Goal: Task Accomplishment & Management: Use online tool/utility

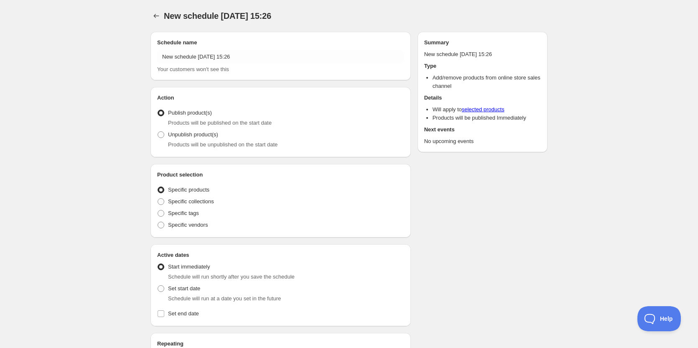
radio input "true"
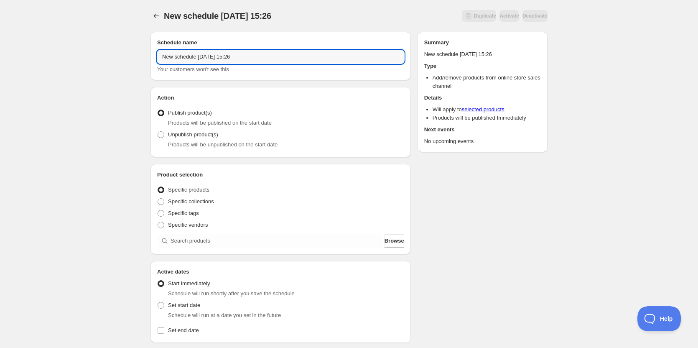
drag, startPoint x: 262, startPoint y: 55, endPoint x: 131, endPoint y: 46, distance: 131.2
click at [132, 46] on div "New schedule Sep 09 2025 15:26. This page is ready New schedule Sep 09 2025 15:…" at bounding box center [349, 270] width 698 height 540
type input "OFF [DATE]"
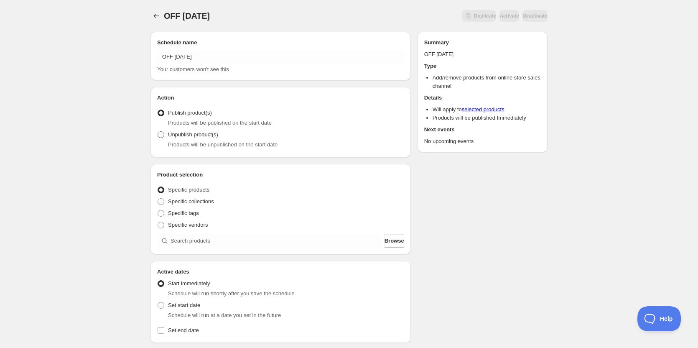
click at [161, 136] on span at bounding box center [161, 134] width 7 height 7
click at [158, 132] on input "Unpublish product(s)" at bounding box center [158, 131] width 0 height 0
radio input "true"
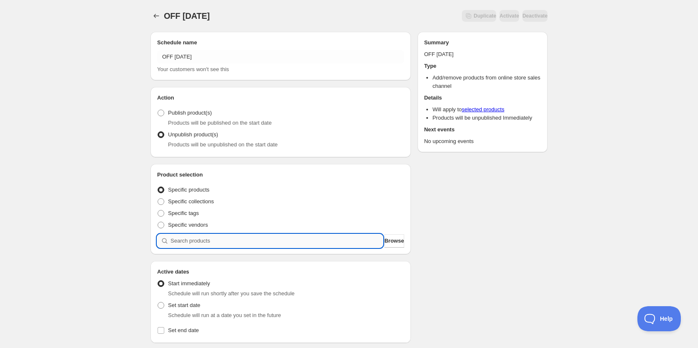
paste input "09 - beef burrito bowl with pico and smoky crema sauce (gf)"
type input "09 - beef burrito bowl with pico and smoky crema sauce (gf)"
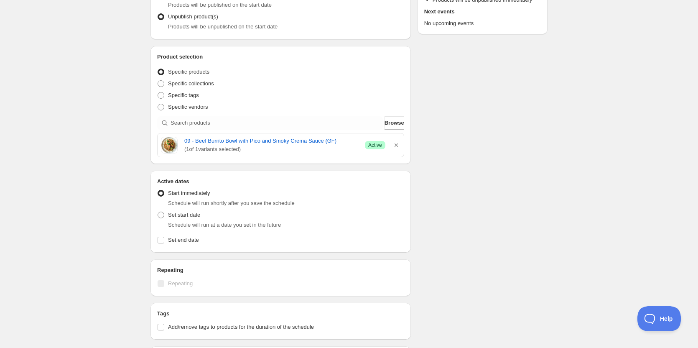
scroll to position [125, 0]
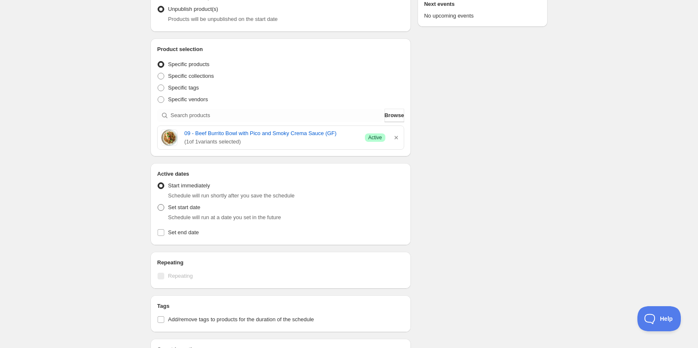
click at [171, 211] on span "Set start date" at bounding box center [184, 207] width 32 height 8
click at [158, 204] on input "Set start date" at bounding box center [158, 204] width 0 height 0
radio input "true"
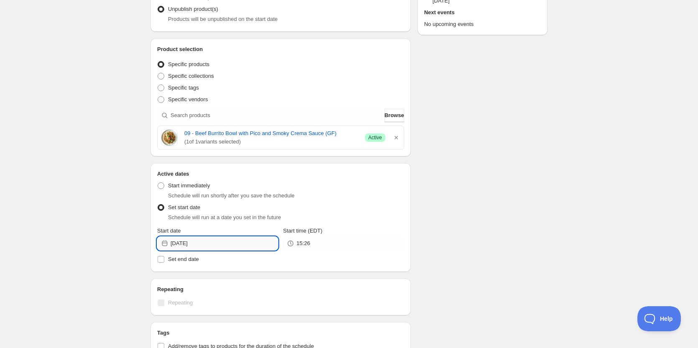
click at [263, 246] on input "2025-09-09" at bounding box center [224, 243] width 107 height 13
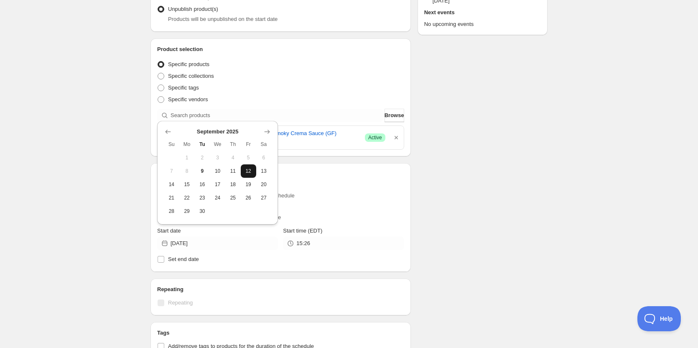
click at [245, 172] on span "12" at bounding box center [248, 171] width 9 height 7
type input "2025-09-12"
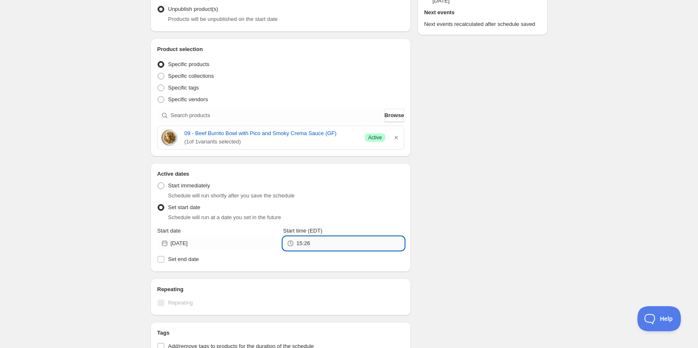
click at [349, 246] on input "15:26" at bounding box center [349, 243] width 107 height 13
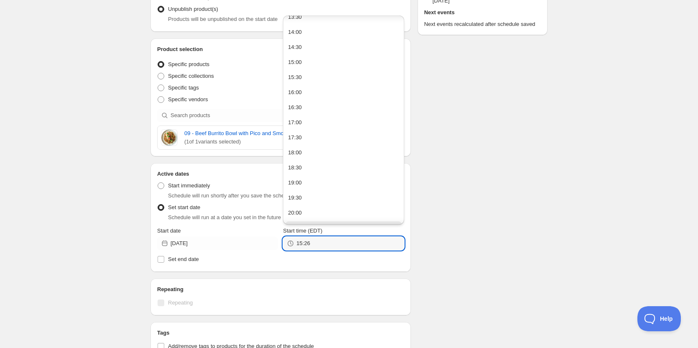
scroll to position [517, 0]
click at [301, 198] on div "23:00" at bounding box center [295, 200] width 14 height 8
type input "23:00"
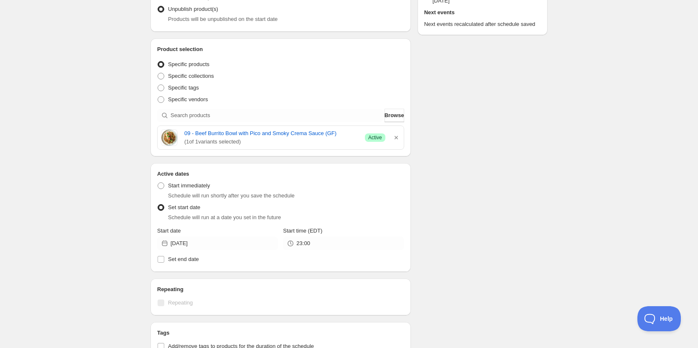
click at [449, 195] on div "Schedule name OFF 09 12 2025 Your customers won't see this Action Action Publis…" at bounding box center [346, 176] width 404 height 553
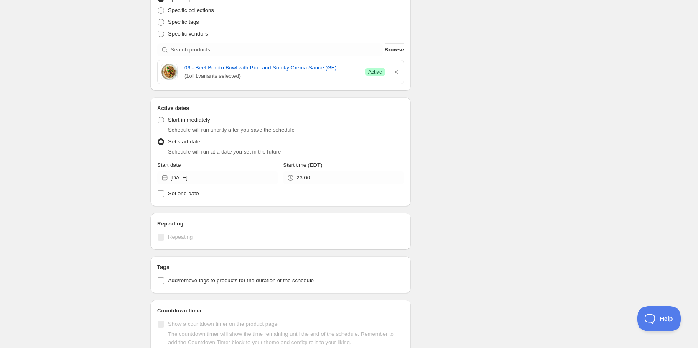
scroll to position [246, 0]
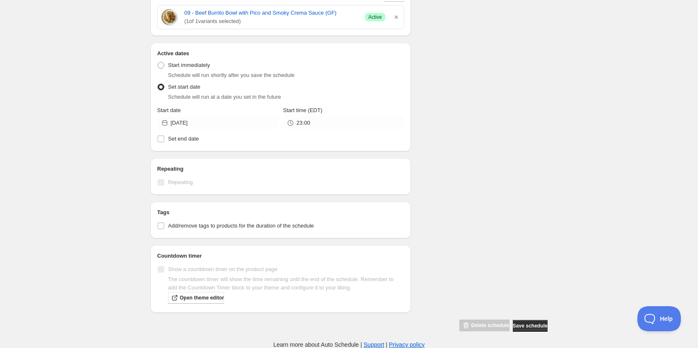
click at [458, 150] on div "Schedule name OFF 09 12 2025 Your customers won't see this Action Action Publis…" at bounding box center [346, 55] width 404 height 553
click at [536, 325] on span "Save schedule" at bounding box center [530, 325] width 35 height 7
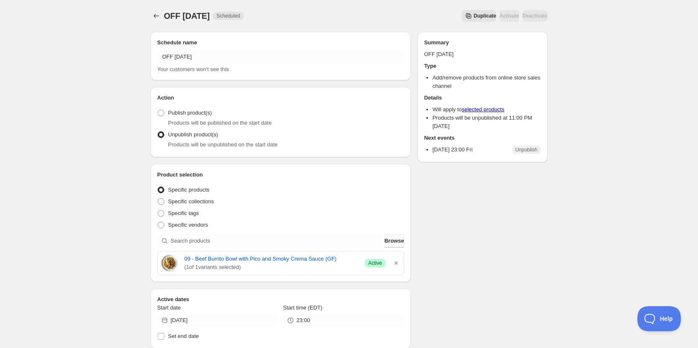
click at [398, 244] on span "Browse" at bounding box center [395, 241] width 20 height 8
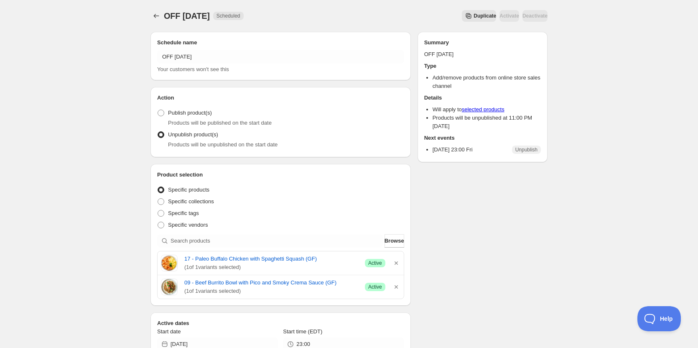
click at [466, 237] on div "Schedule name OFF 09 12 2025 Your customers won't see this Action Action Publis…" at bounding box center [346, 289] width 404 height 528
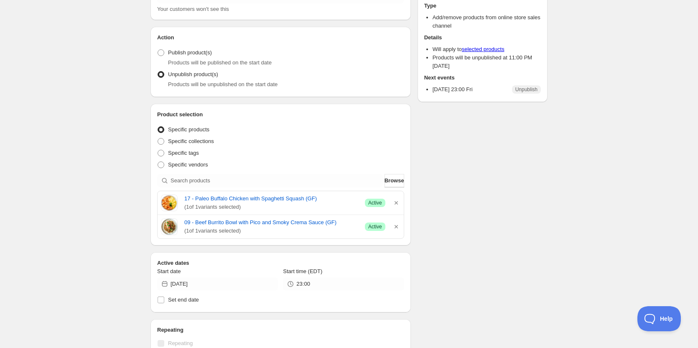
scroll to position [125, 0]
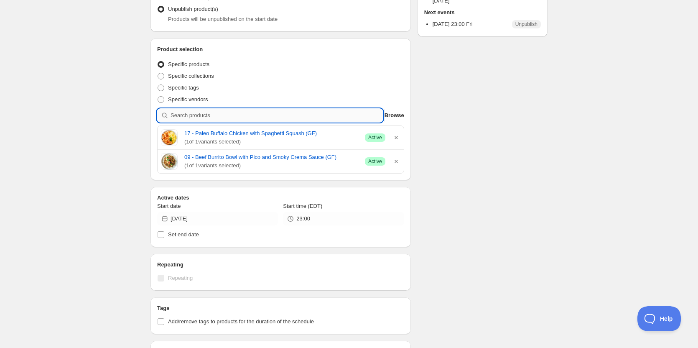
paste input "23 - keto asian beef and zucchini noodle power bowl"
type input "23 - keto asian beef and zucchini noodle power bowl"
paste input "23 - keto asian beef and zucchini noodle power bowl"
type input "23 - keto asian beef and zucchini noodle power bowl"
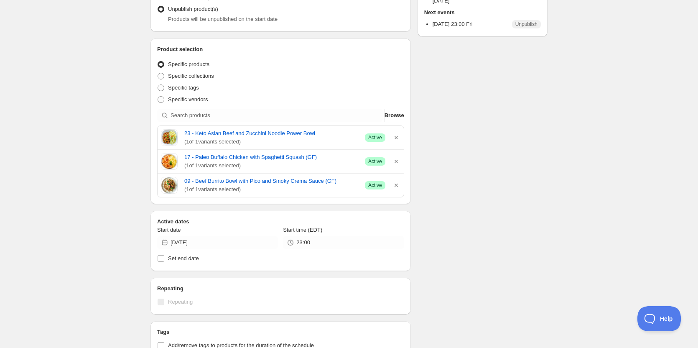
click at [141, 141] on div "OFF 09 12 2025. This page is ready OFF 09 12 2025 Scheduled Duplicate Activate …" at bounding box center [348, 163] width 417 height 577
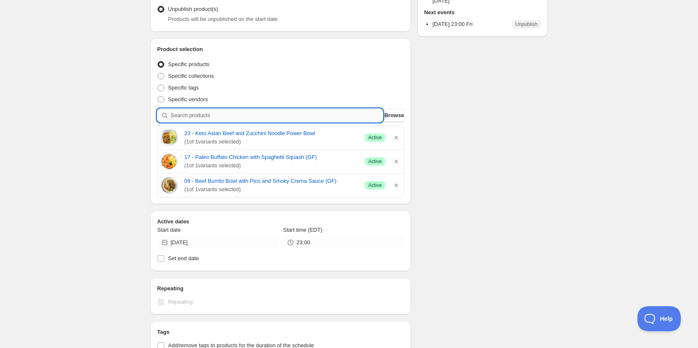
paste input "36 - ideal overnight oats with milk chocolate and coconut milk (gf)"
type input "36 - ideal overnight oats with milk chocolate and coconut milk (gf)"
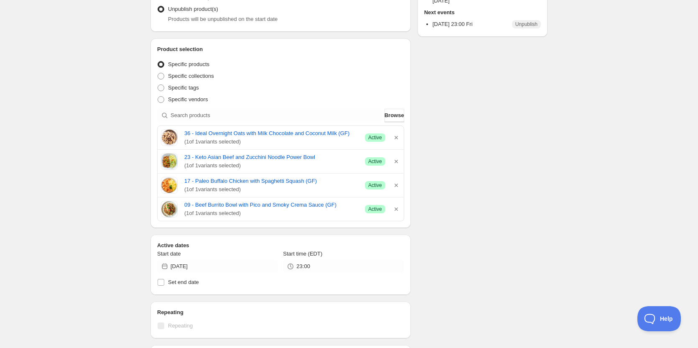
click at [509, 234] on div "Schedule name OFF 09 12 2025 Your customers won't see this Action Action Publis…" at bounding box center [346, 188] width 404 height 576
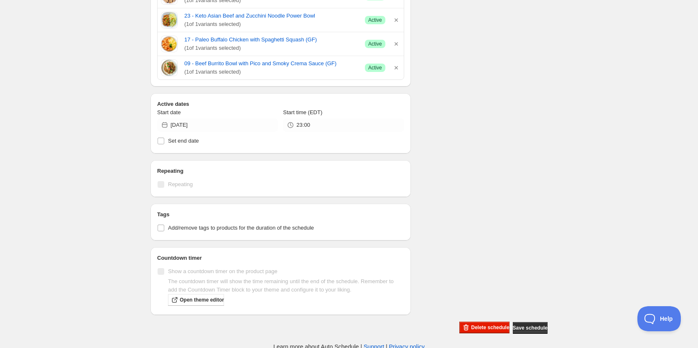
scroll to position [269, 0]
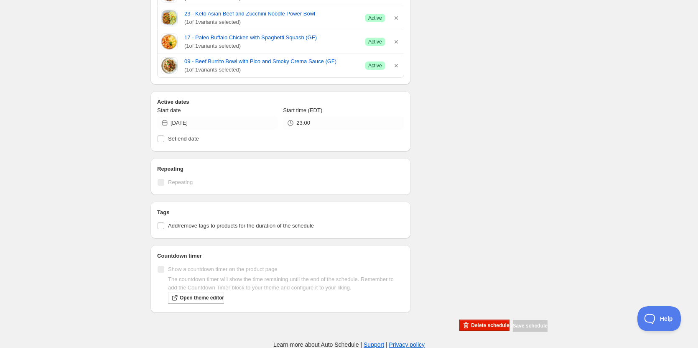
click at [532, 198] on div "Schedule name OFF 09 12 2025 Your customers won't see this Action Action Publis…" at bounding box center [346, 44] width 404 height 576
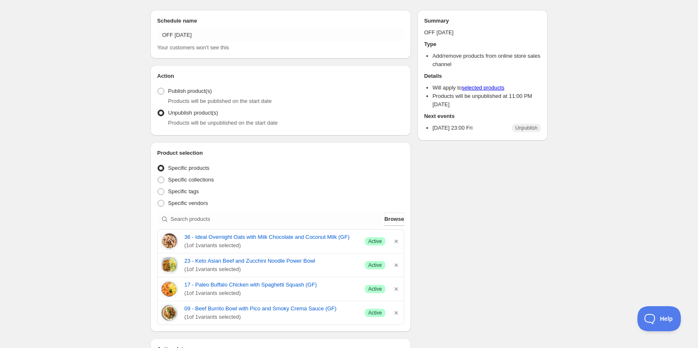
scroll to position [0, 0]
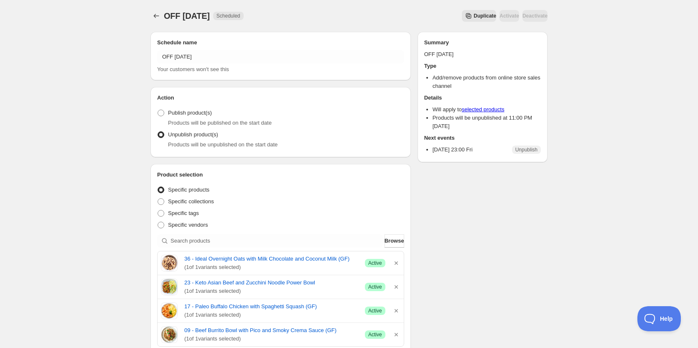
click at [581, 278] on div "OFF 09 12 2025. This page is ready OFF 09 12 2025 Scheduled Duplicate Activate …" at bounding box center [349, 308] width 698 height 617
click at [120, 125] on div "OFF 09 12 2025. This page is ready OFF 09 12 2025 Scheduled Duplicate Activate …" at bounding box center [349, 308] width 698 height 617
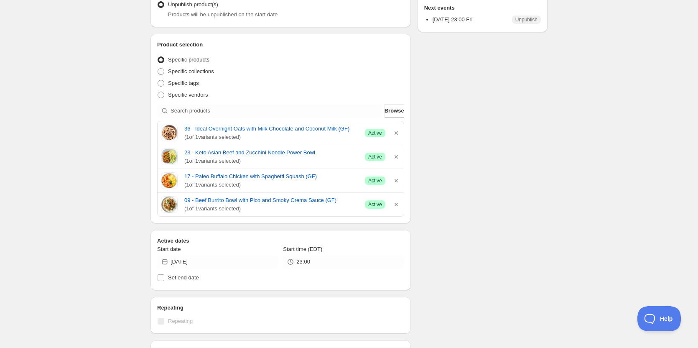
scroll to position [167, 0]
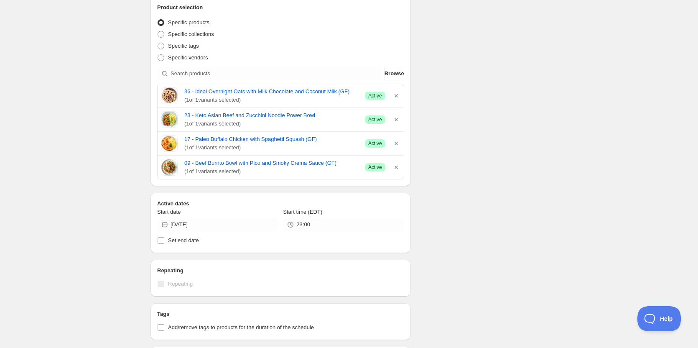
drag, startPoint x: 262, startPoint y: 176, endPoint x: 153, endPoint y: 101, distance: 131.9
click at [153, 101] on div "Product selection Entity type Specific products Specific collections Specific t…" at bounding box center [280, 91] width 260 height 189
copy div "36 - Ideal Overnight Oats with Milk Chocolate and Coconut Milk (GF) ( 1 of 1 va…"
click at [61, 105] on div "OFF 09 12 2025. This page is ready OFF 09 12 2025 Scheduled Duplicate Activate …" at bounding box center [349, 141] width 698 height 617
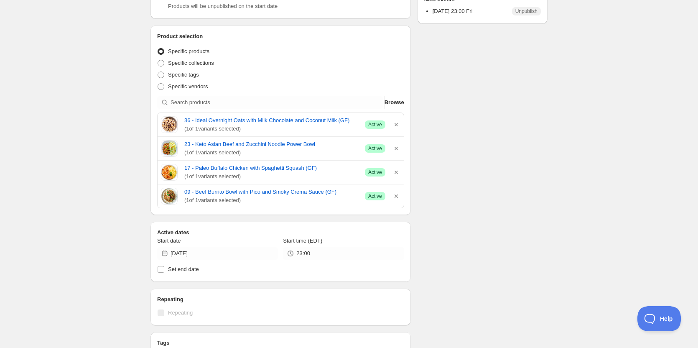
scroll to position [102, 0]
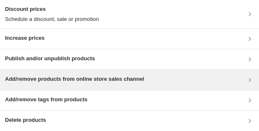
click at [59, 79] on h3 "Add/remove products from online store sales channel" at bounding box center [74, 79] width 139 height 8
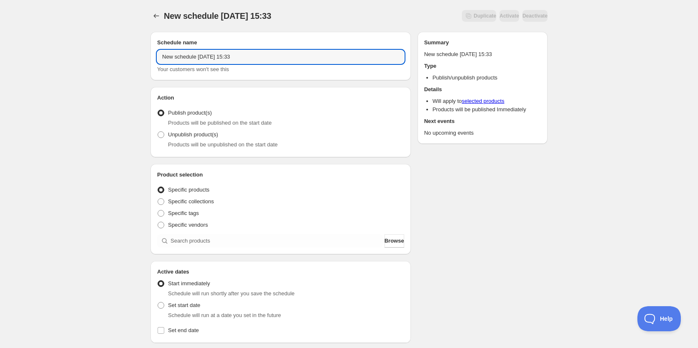
drag, startPoint x: 268, startPoint y: 56, endPoint x: 54, endPoint y: 56, distance: 214.0
click at [54, 56] on div "New schedule Sep 09 2025 15:33. This page is ready New schedule Sep 09 2025 15:…" at bounding box center [349, 318] width 698 height 637
type input "ON 09 12 2025"
click at [53, 89] on div "ON 09 12 2025. This page is ready ON 09 12 2025 Duplicate Activate Deactivate M…" at bounding box center [349, 318] width 698 height 637
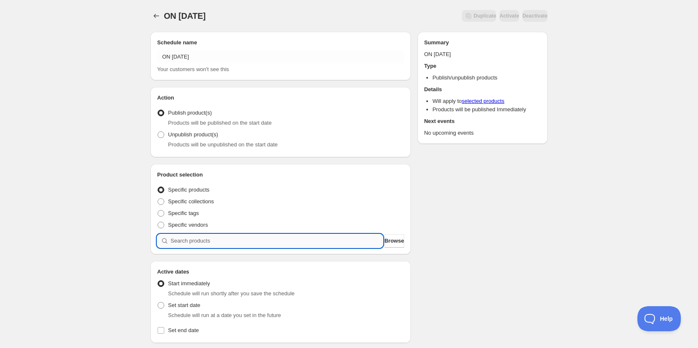
paste input "09 - One Pan Taco Pasta with Tomato Salsa, Monterey Cheese, and Sour Cream"
type input "09 - One Pan Taco Pasta with Tomato Salsa, Monterey Cheese, and Sour Cream"
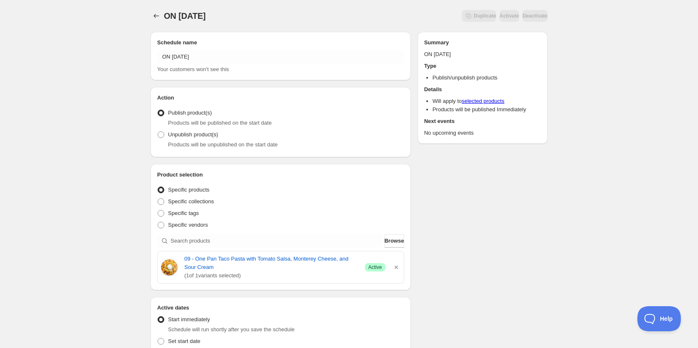
click at [459, 212] on div "Schedule name ON 09 12 2025 Your customers won't see this Action Action Publish…" at bounding box center [346, 340] width 404 height 631
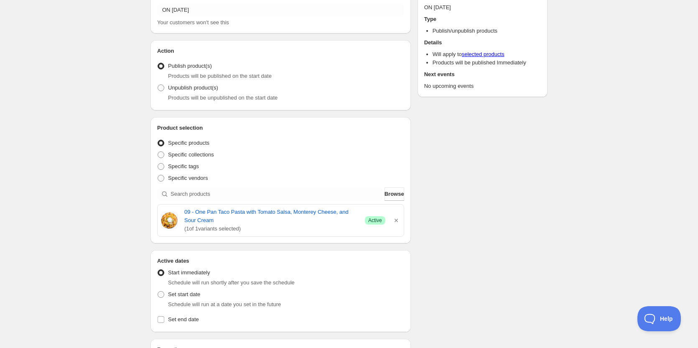
scroll to position [125, 0]
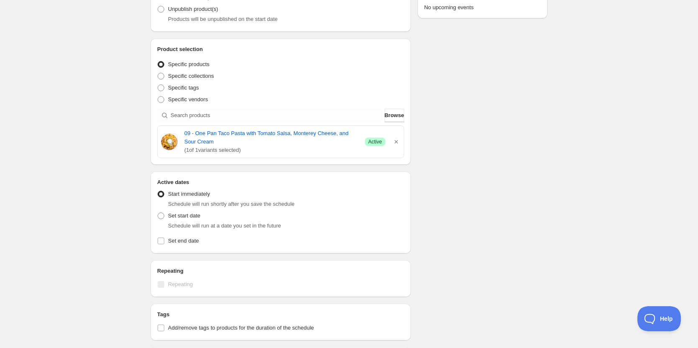
click at [529, 168] on div "Schedule name ON 09 12 2025 Your customers won't see this Action Action Publish…" at bounding box center [346, 215] width 404 height 631
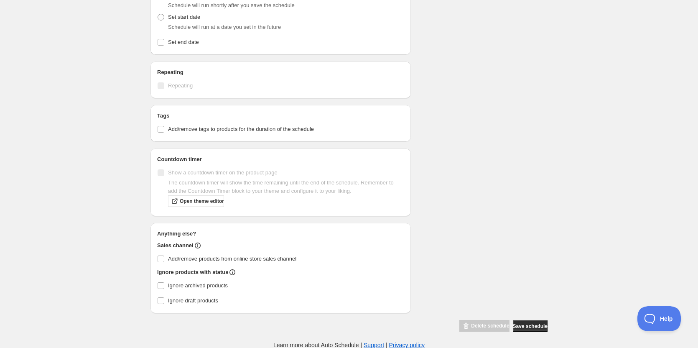
scroll to position [324, 0]
click at [161, 257] on input "Add/remove products from online store sales channel" at bounding box center [161, 258] width 7 height 7
checkbox input "true"
click at [490, 235] on div "Schedule name ON 09 12 2025 Your customers won't see this Action Action Publish…" at bounding box center [346, 16] width 404 height 631
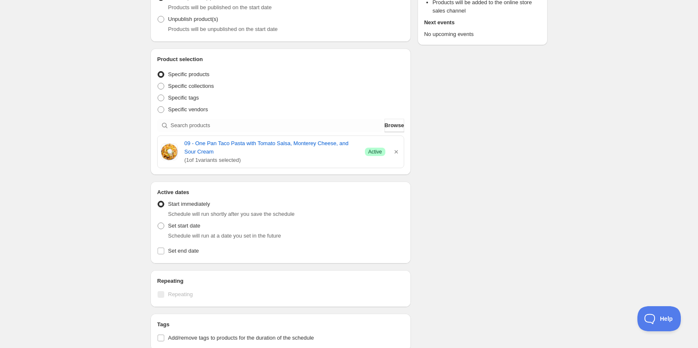
scroll to position [0, 0]
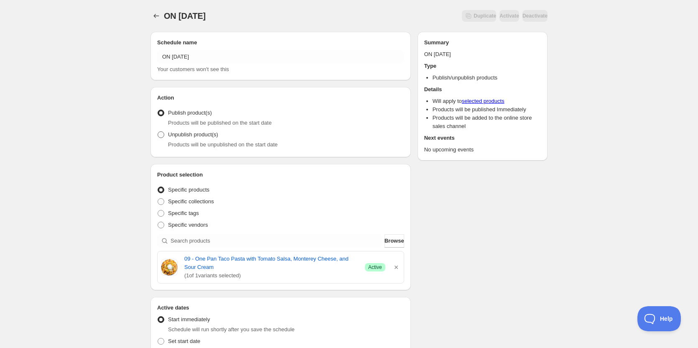
click at [159, 134] on span at bounding box center [161, 134] width 7 height 7
click at [158, 132] on input "Unpublish product(s)" at bounding box center [158, 131] width 0 height 0
radio input "true"
click at [506, 241] on div "Schedule name ON 09 12 2025 Your customers won't see this Action Action Publish…" at bounding box center [346, 340] width 404 height 630
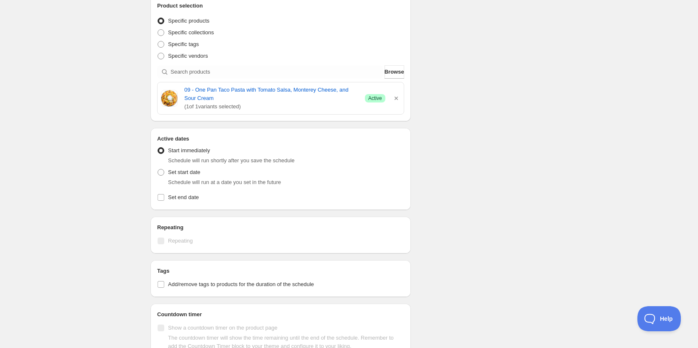
scroll to position [209, 0]
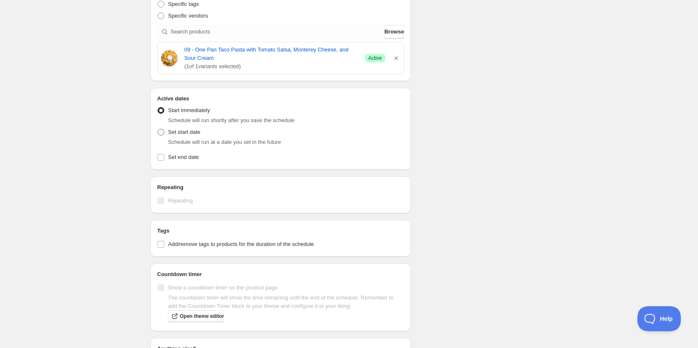
click at [162, 134] on span at bounding box center [161, 132] width 7 height 7
click at [158, 129] on input "Set start date" at bounding box center [158, 129] width 0 height 0
radio input "true"
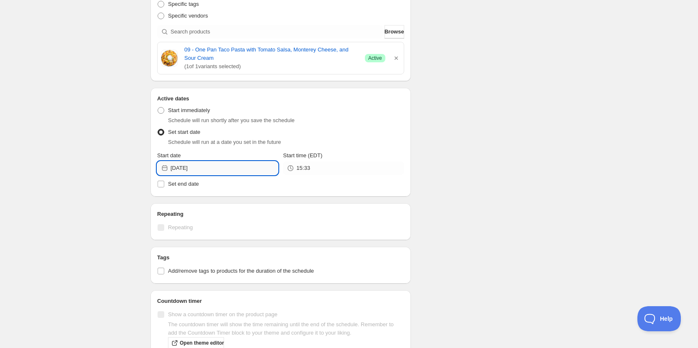
click at [249, 167] on input "2025-09-09" at bounding box center [224, 167] width 107 height 13
click at [250, 227] on span "12" at bounding box center [248, 227] width 9 height 7
type input "2025-09-12"
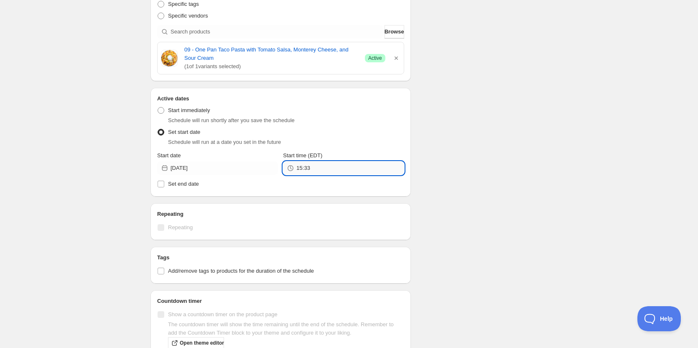
click at [314, 168] on input "15:33" at bounding box center [349, 167] width 107 height 13
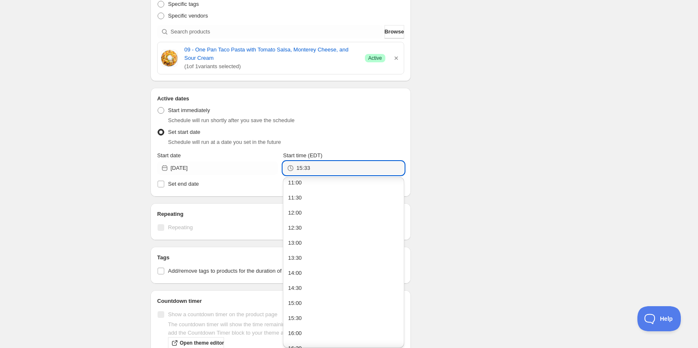
scroll to position [555, 0]
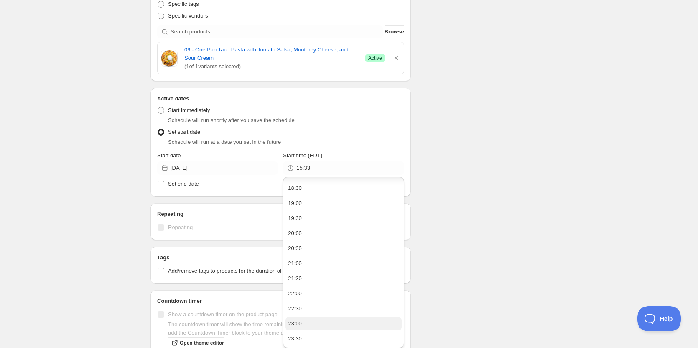
click at [303, 323] on button "23:00" at bounding box center [343, 323] width 116 height 13
type input "23:00"
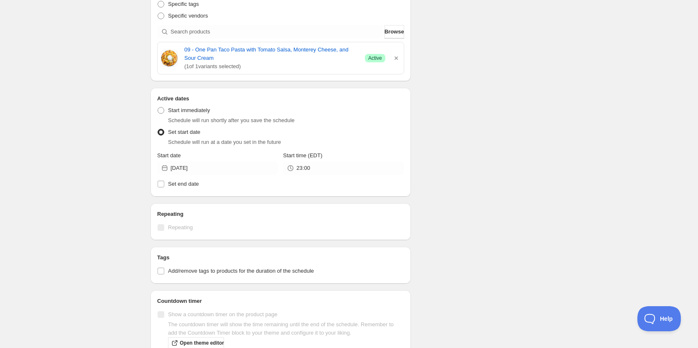
click at [529, 166] on div "Schedule name ON 09 12 2025 Your customers won't see this Action Action Publish…" at bounding box center [346, 144] width 404 height 656
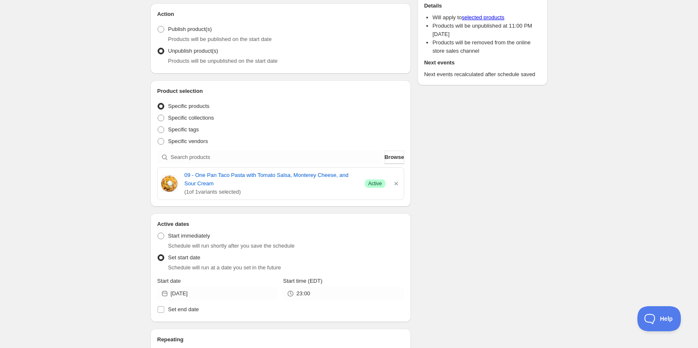
scroll to position [0, 0]
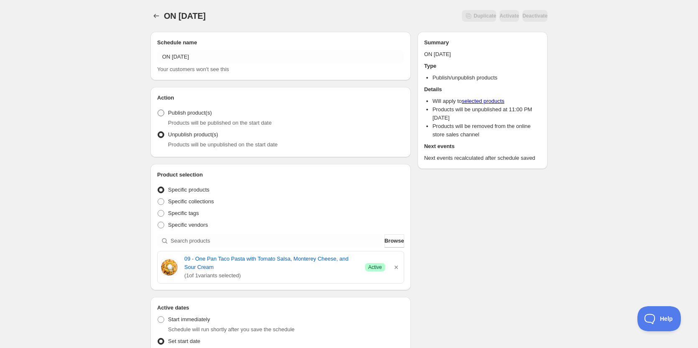
click at [163, 114] on span at bounding box center [161, 113] width 7 height 7
click at [158, 110] on input "Publish product(s)" at bounding box center [158, 110] width 0 height 0
radio input "true"
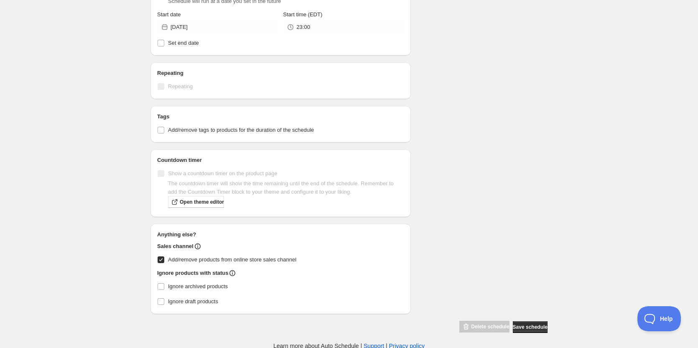
scroll to position [351, 0]
click at [516, 322] on span "Save schedule" at bounding box center [530, 325] width 35 height 7
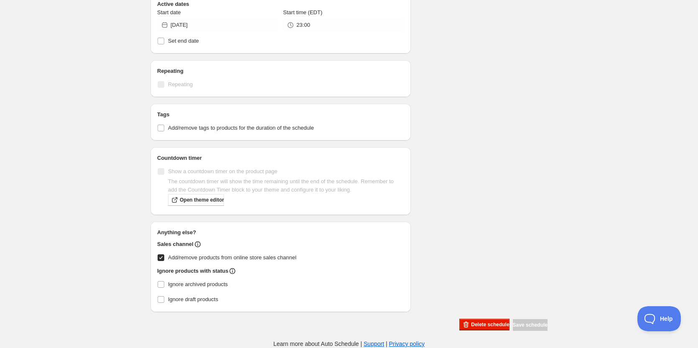
scroll to position [303, 0]
click at [529, 206] on div "Schedule name ON 09 12 2025 Your customers won't see this Action Action Publish…" at bounding box center [346, 26] width 404 height 609
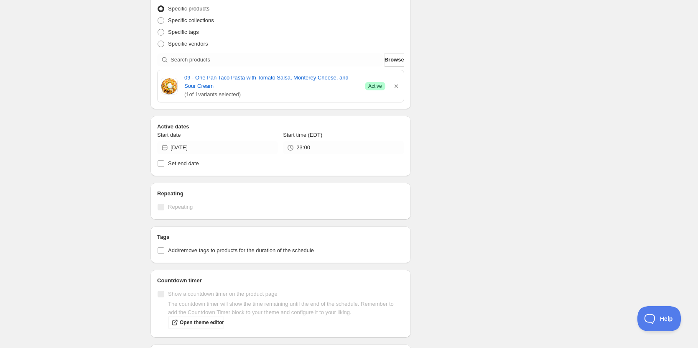
scroll to position [177, 0]
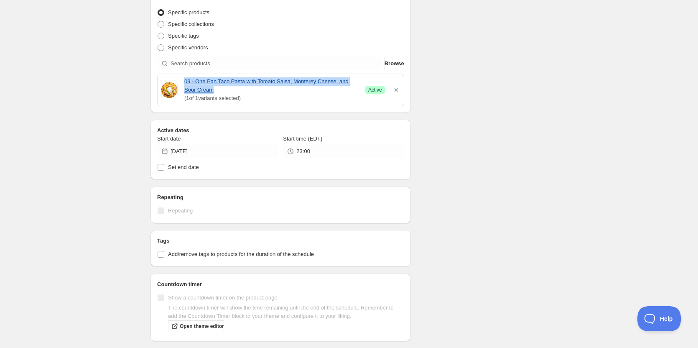
drag, startPoint x: 181, startPoint y: 77, endPoint x: 199, endPoint y: 76, distance: 17.2
click at [198, 88] on div "09 - One Pan Taco Pasta with Tomato Salsa, Monterey Cheese, and Sour Cream ( 1 …" at bounding box center [281, 89] width 240 height 25
click at [200, 70] on div "Product selection Entity type Specific products Specific collections Specific t…" at bounding box center [280, 49] width 247 height 113
drag, startPoint x: 198, startPoint y: 82, endPoint x: 202, endPoint y: 88, distance: 7.2
click at [202, 88] on div "09 - One Pan Taco Pasta with Tomato Salsa, Monterey Cheese, and Sour Cream ( 1 …" at bounding box center [281, 90] width 246 height 32
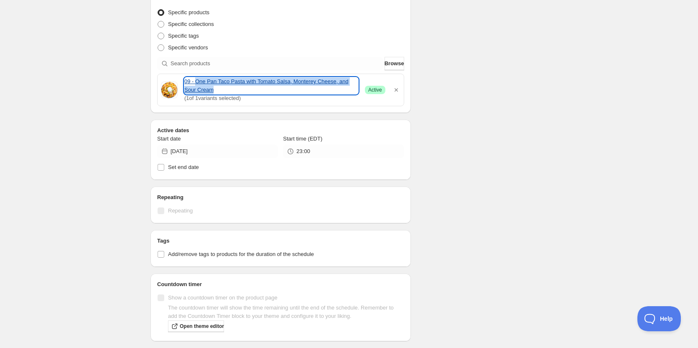
copy link "One Pan Taco Pasta with Tomato Salsa, Monterey Cheese, and Sour Cream"
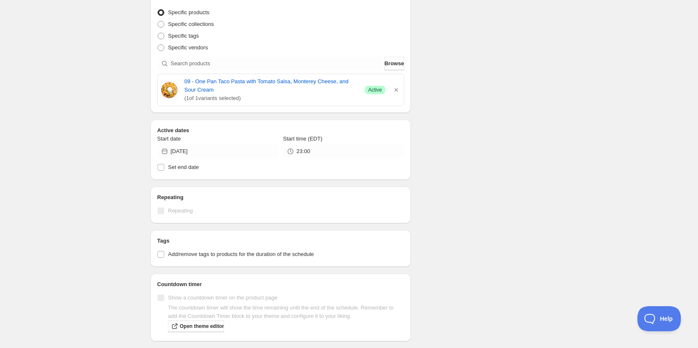
click at [500, 181] on div "Schedule name ON 09 12 2025 Your customers won't see this Action Action Publish…" at bounding box center [346, 152] width 404 height 609
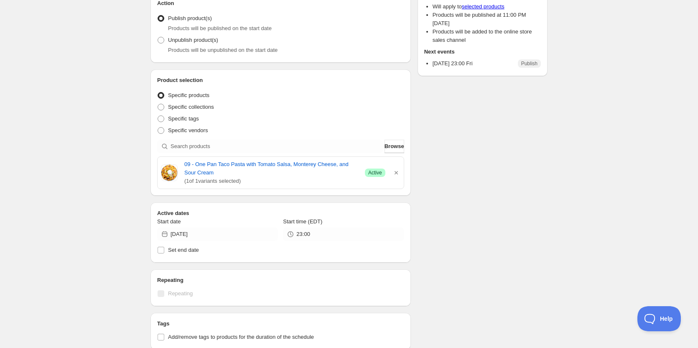
scroll to position [10, 0]
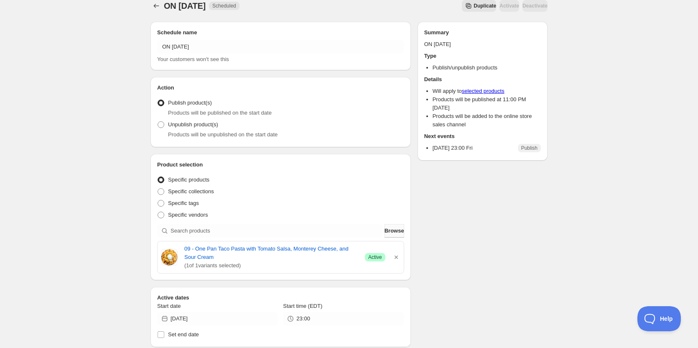
click at [393, 233] on span "Browse" at bounding box center [395, 231] width 20 height 8
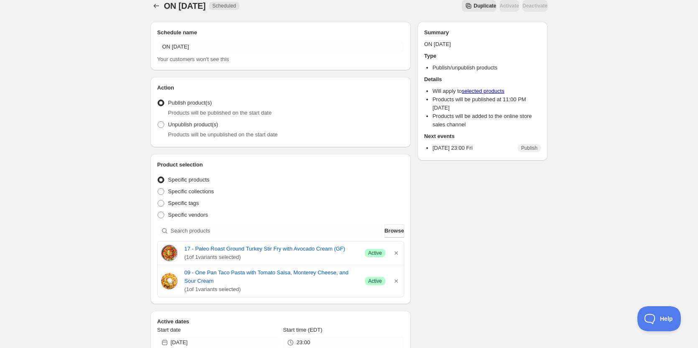
click at [94, 190] on div "ON 09 12 2025. This page is ready ON 09 12 2025 Scheduled Duplicate Activate De…" at bounding box center [349, 327] width 698 height 675
click at [50, 194] on div "ON 09 12 2025. This page is ready ON 09 12 2025 Scheduled Duplicate Activate De…" at bounding box center [349, 327] width 698 height 675
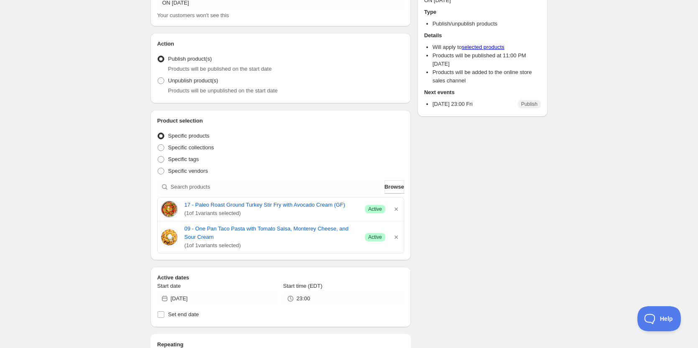
scroll to position [94, 0]
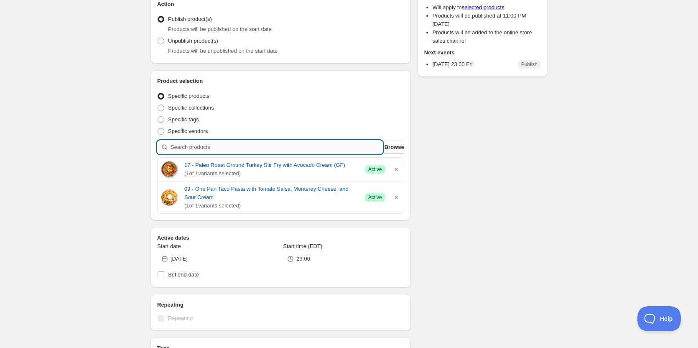
paste input "23 - Keto Shepherd's Pie with Cauliflower Mash (GF)"
type input "23 - Keto Shepherd's Pie with Cauliflower Mash (GF)"
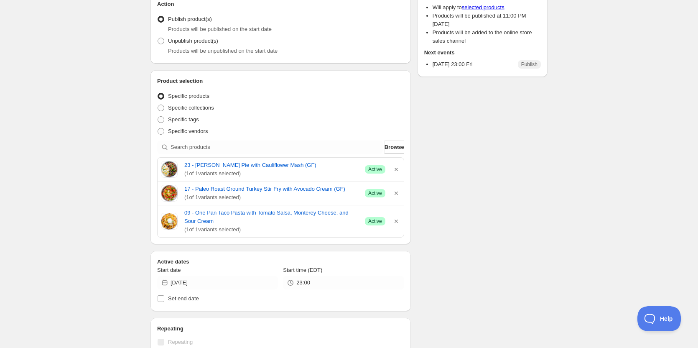
click at [71, 192] on div "ON 09 12 2025. This page is ready ON 09 12 2025 Scheduled Duplicate Activate De…" at bounding box center [349, 255] width 698 height 699
click at [75, 153] on div "ON 09 12 2025. This page is ready ON 09 12 2025 Scheduled Duplicate Activate De…" at bounding box center [349, 255] width 698 height 699
click at [385, 148] on span "Browse" at bounding box center [395, 147] width 20 height 8
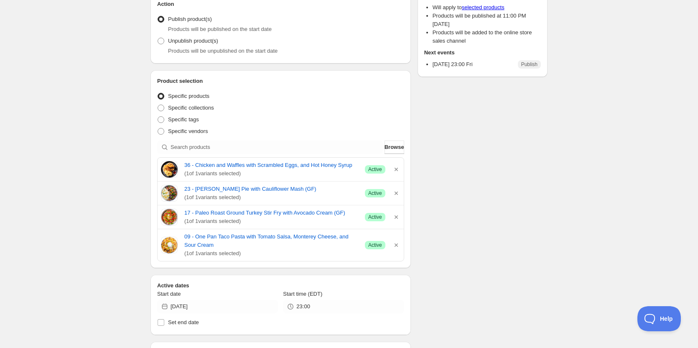
click at [522, 181] on div "Schedule name ON 09 12 2025 Your customers won't see this Action Action Publish…" at bounding box center [346, 271] width 404 height 681
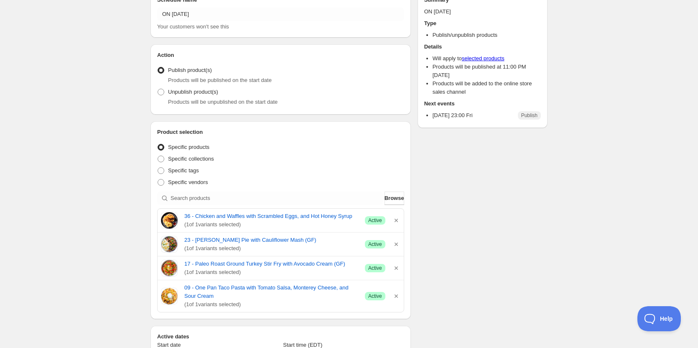
scroll to position [0, 0]
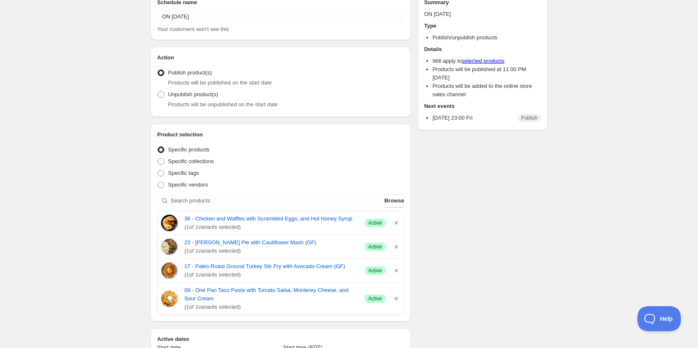
scroll to position [84, 0]
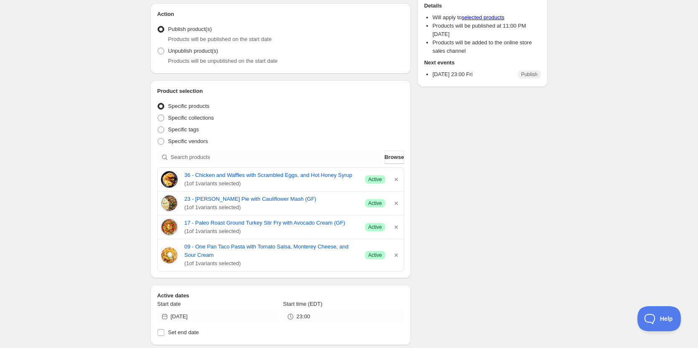
click at [52, 207] on div "ON 09 12 2025. This page is ready ON 09 12 2025 Scheduled Duplicate Activate De…" at bounding box center [349, 277] width 698 height 723
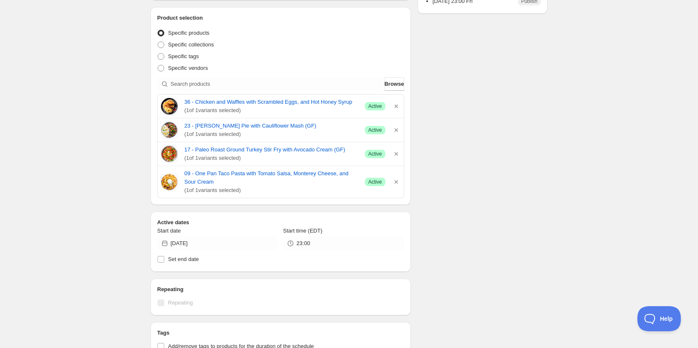
scroll to position [209, 0]
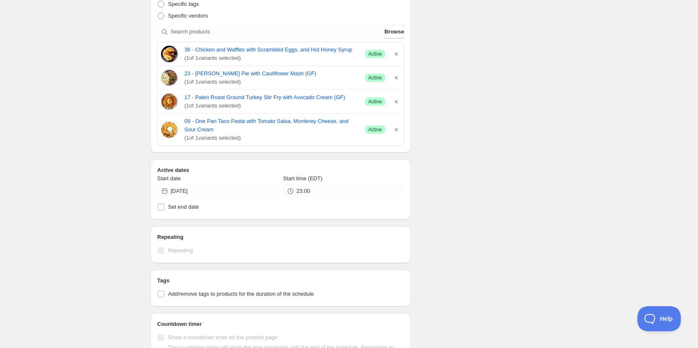
drag, startPoint x: 268, startPoint y: 143, endPoint x: 180, endPoint y: 54, distance: 125.0
click at [180, 54] on div "36 - Chicken and Waffles with Scrambled Eggs, and Hot Honey Syrup ( 1 of 1 vari…" at bounding box center [280, 94] width 247 height 104
copy div "36 - Chicken and Waffles with Scrambled Eggs, and Hot Honey Syrup ( 1 of 1 vari…"
click at [13, 54] on div "ON 09 12 2025. This page is ready ON 09 12 2025 Scheduled Duplicate Activate De…" at bounding box center [349, 152] width 698 height 723
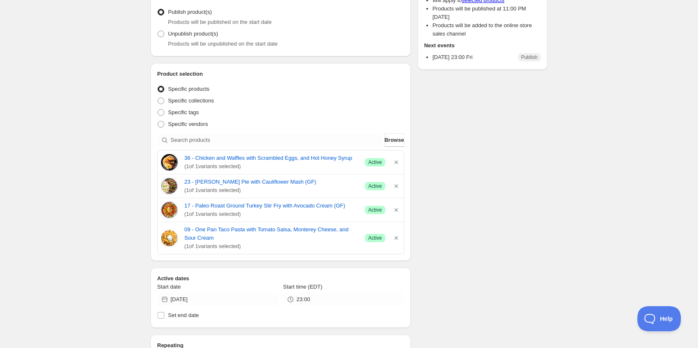
scroll to position [165, 0]
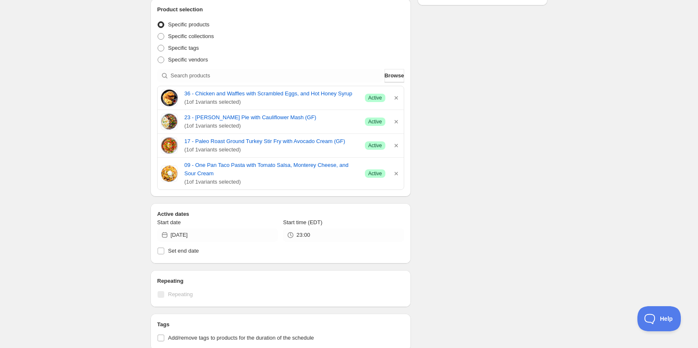
click at [55, 165] on div "ON 09 12 2025. This page is ready ON 09 12 2025 Scheduled Duplicate Activate De…" at bounding box center [349, 196] width 698 height 723
click at [58, 148] on div "ON 09 12 2025. This page is ready ON 09 12 2025 Scheduled Duplicate Activate De…" at bounding box center [349, 196] width 698 height 723
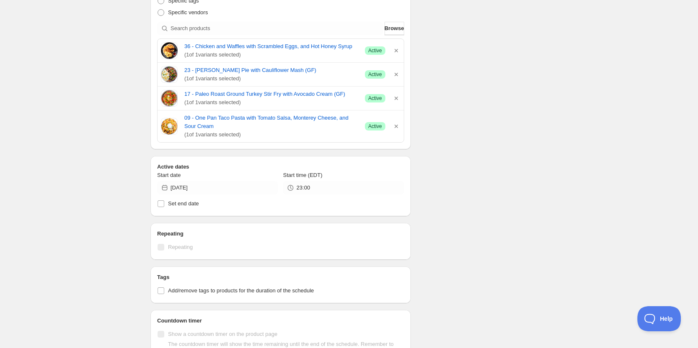
scroll to position [0, 0]
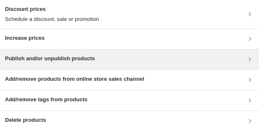
click at [46, 56] on h3 "Publish and/or unpublish products" at bounding box center [50, 58] width 90 height 8
